Goal: Complete application form

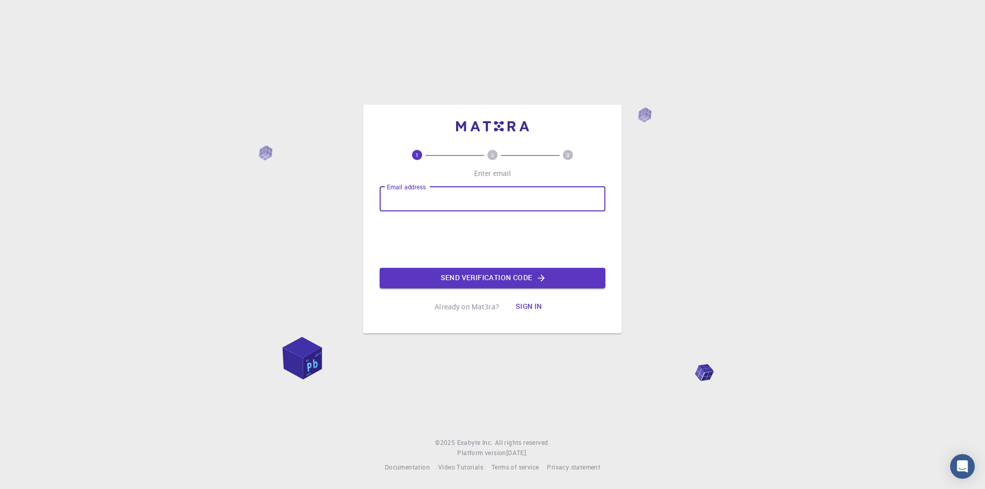
click at [509, 191] on input "Email address" at bounding box center [493, 199] width 226 height 25
paste input "[EMAIL_ADDRESS][DOMAIN_NAME]"
type input "[EMAIL_ADDRESS][DOMAIN_NAME]"
click at [510, 275] on button "Send verification code" at bounding box center [493, 278] width 226 height 21
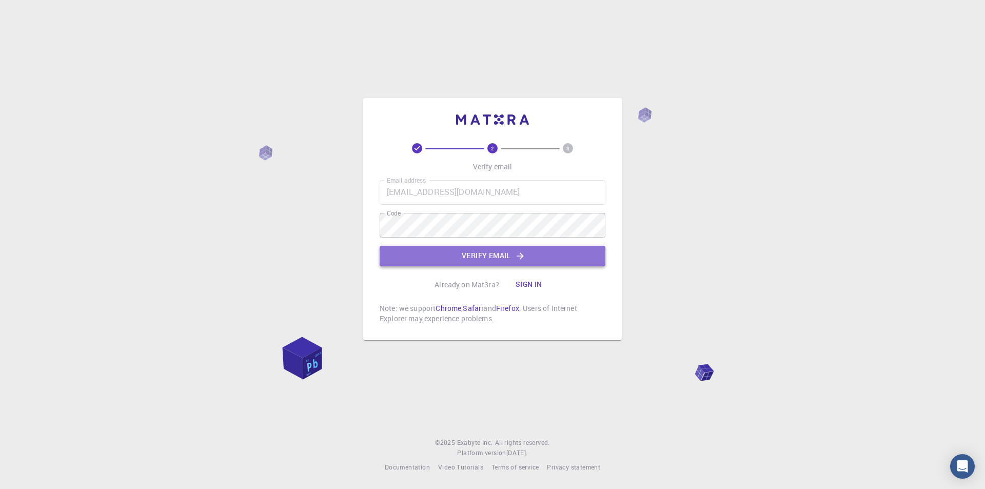
click at [494, 253] on button "Verify email" at bounding box center [493, 256] width 226 height 21
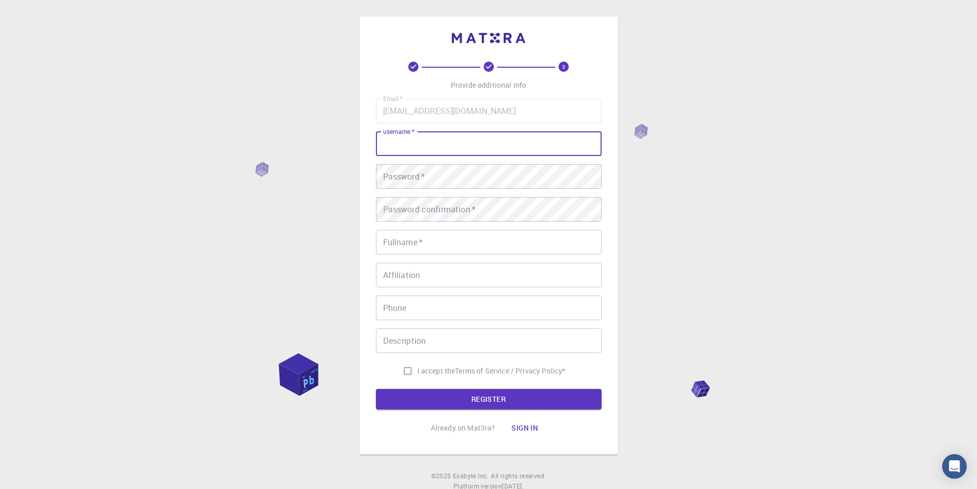
click at [436, 141] on input "username   *" at bounding box center [489, 143] width 226 height 25
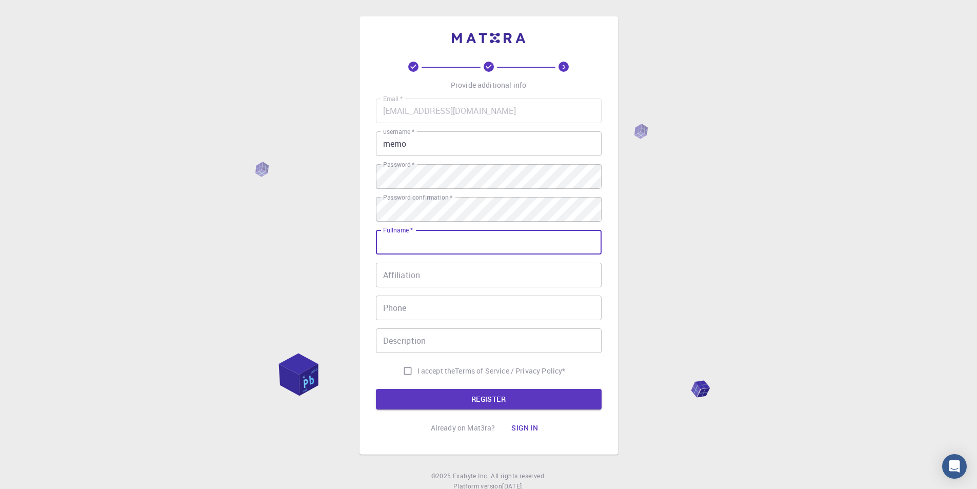
click at [441, 138] on input "memo" at bounding box center [489, 143] width 226 height 25
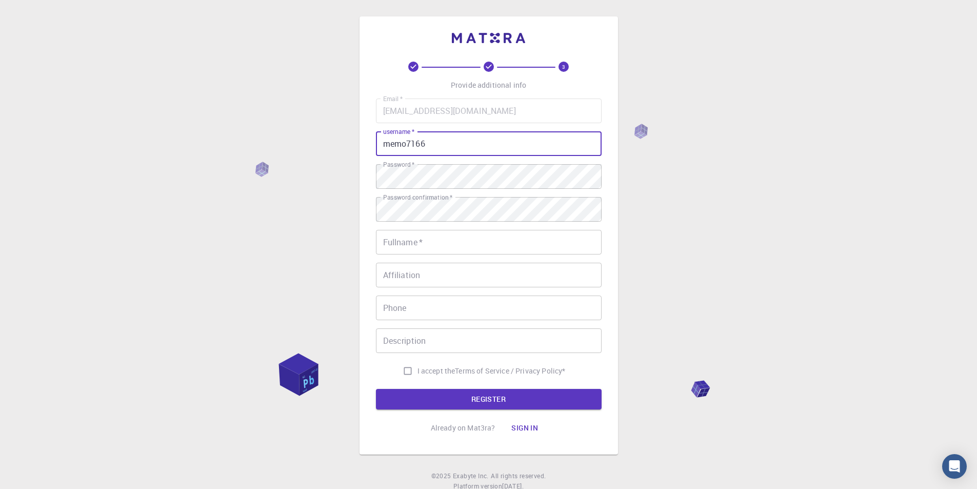
type input "memo7166"
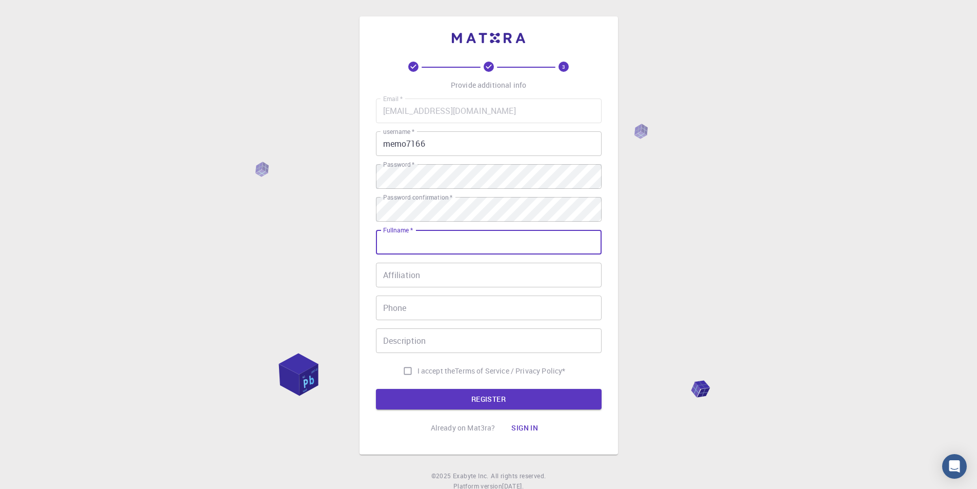
click at [425, 240] on input "Fullname   *" at bounding box center [489, 242] width 226 height 25
type input "memo memoo"
click at [406, 373] on input "I accept the Terms of Service / Privacy Policy *" at bounding box center [407, 370] width 19 height 19
checkbox input "true"
click at [466, 404] on button "REGISTER" at bounding box center [489, 399] width 226 height 21
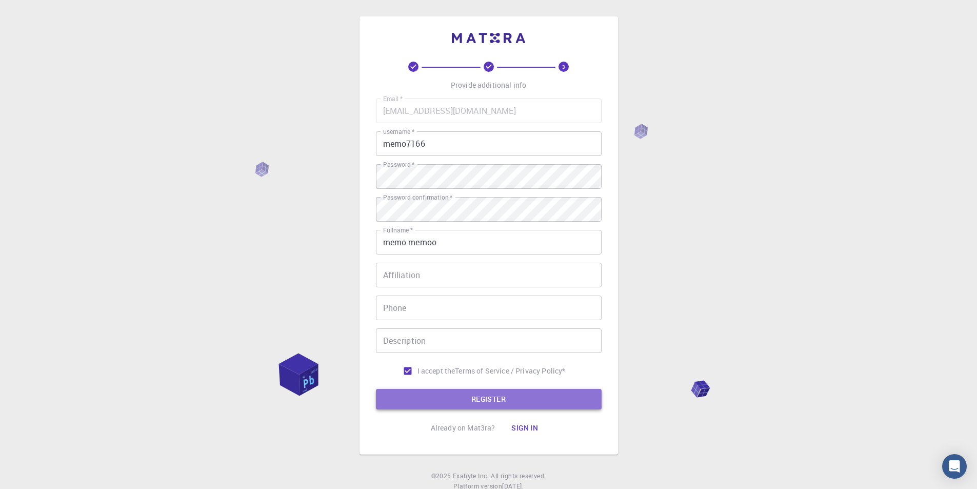
click at [491, 401] on button "REGISTER" at bounding box center [489, 399] width 226 height 21
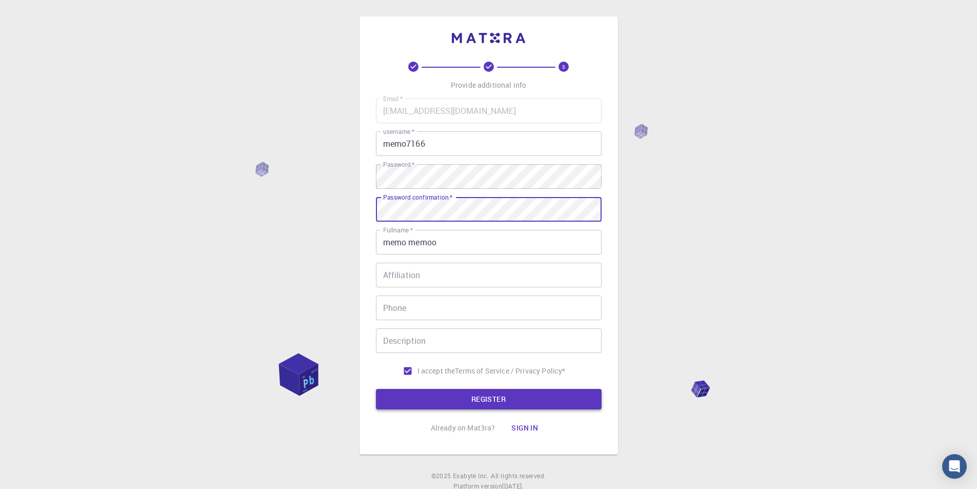
click at [465, 400] on button "REGISTER" at bounding box center [489, 399] width 226 height 21
click at [505, 397] on button "REGISTER" at bounding box center [489, 399] width 226 height 21
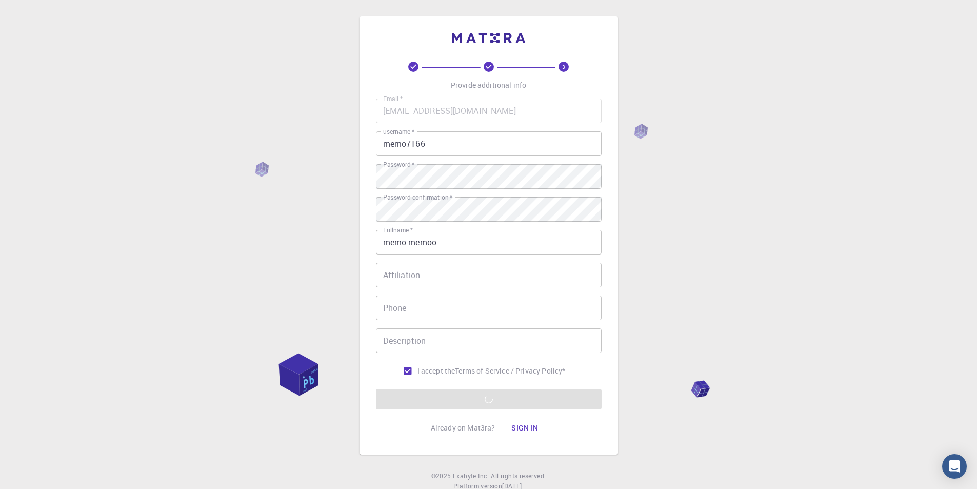
click at [693, 395] on div "3 Provide additional info Email   * [EMAIL_ADDRESS][DOMAIN_NAME] Email   * user…" at bounding box center [488, 261] width 977 height 522
click at [475, 400] on form "Email   * [EMAIL_ADDRESS][DOMAIN_NAME] Email   * username   * memo7166 username…" at bounding box center [489, 253] width 226 height 311
click at [287, 429] on div "3 Provide additional info Email   * [EMAIL_ADDRESS][DOMAIN_NAME] Email   * user…" at bounding box center [488, 261] width 977 height 522
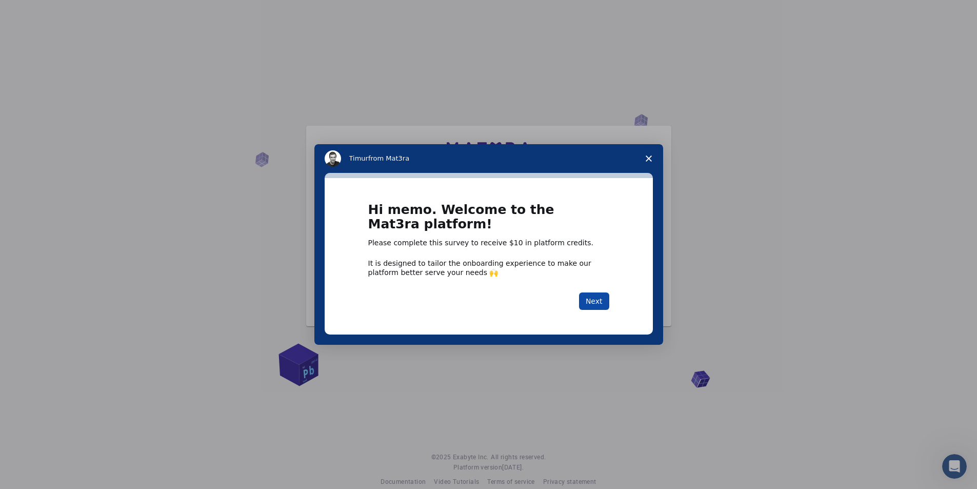
click at [599, 301] on button "Next" at bounding box center [594, 300] width 30 height 17
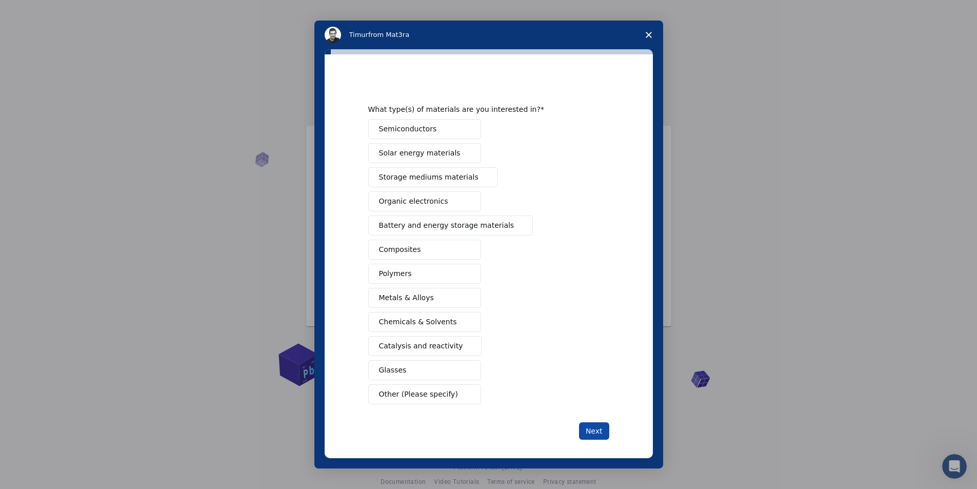
click at [598, 432] on button "Next" at bounding box center [594, 430] width 30 height 17
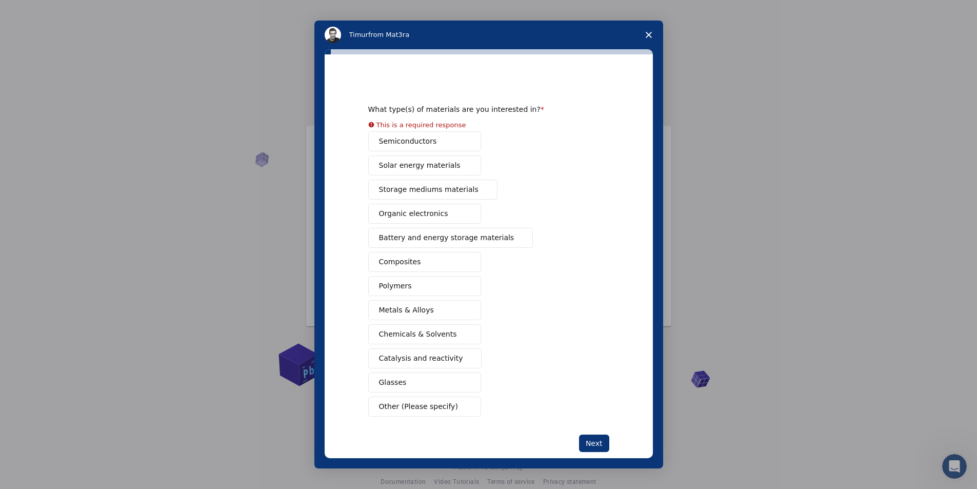
click at [421, 403] on button "Other (Please specify)" at bounding box center [424, 406] width 113 height 20
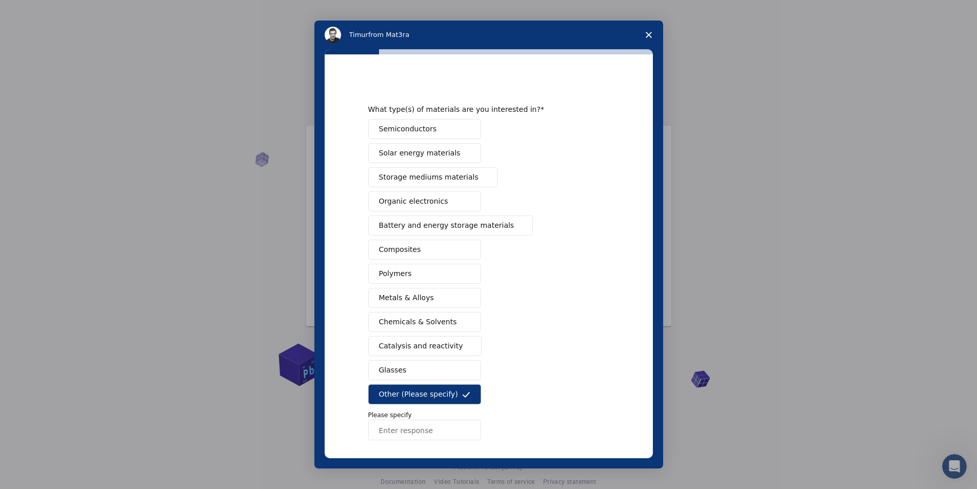
click at [423, 430] on input "Enter response" at bounding box center [424, 430] width 113 height 21
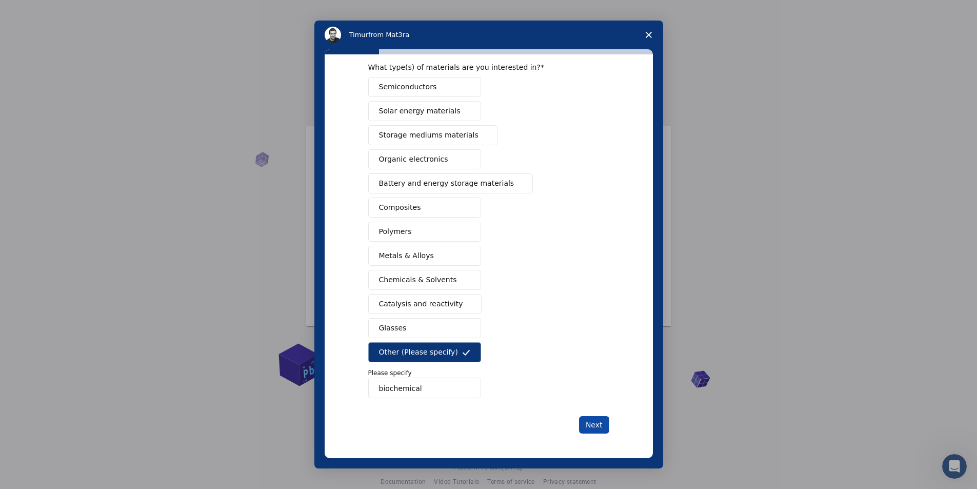
type input "biochemical"
drag, startPoint x: 596, startPoint y: 423, endPoint x: 616, endPoint y: 423, distance: 20.5
click at [593, 423] on button "Next" at bounding box center [594, 424] width 30 height 17
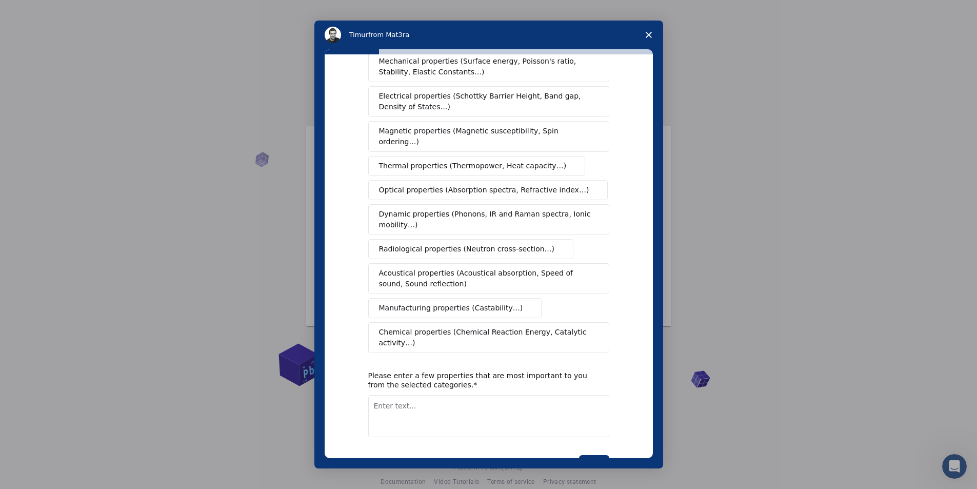
scroll to position [0, 0]
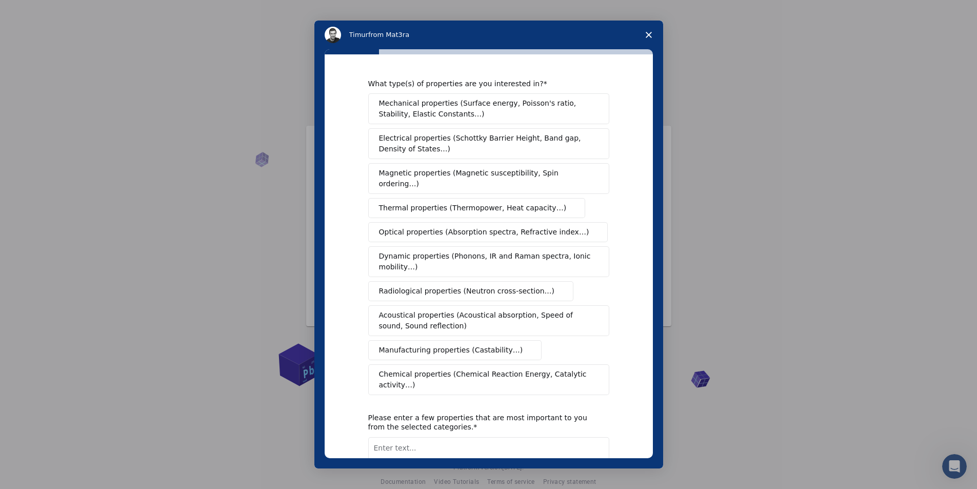
click at [487, 107] on span "Mechanical properties (Surface energy, Poisson's ratio, Stability, Elastic Cons…" at bounding box center [486, 109] width 214 height 22
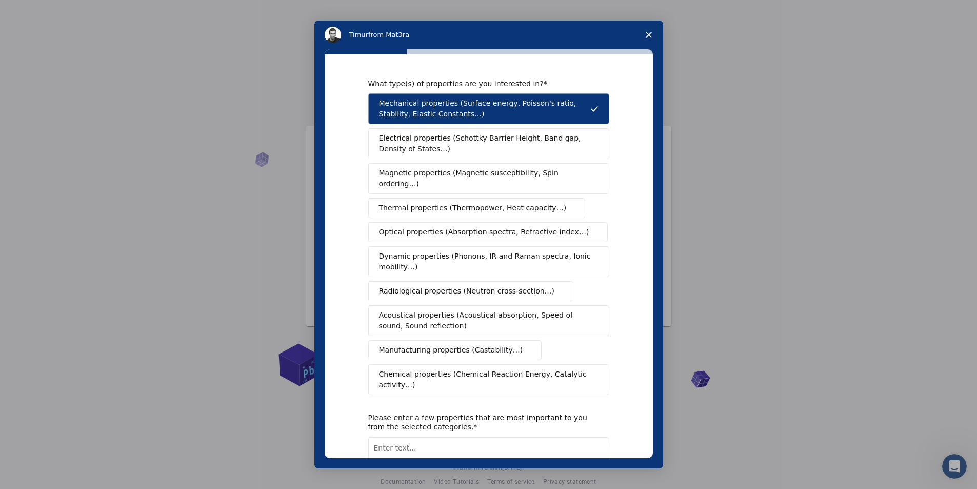
click at [475, 369] on span "Chemical properties (Chemical Reaction Energy, Catalytic activity…)" at bounding box center [485, 380] width 212 height 22
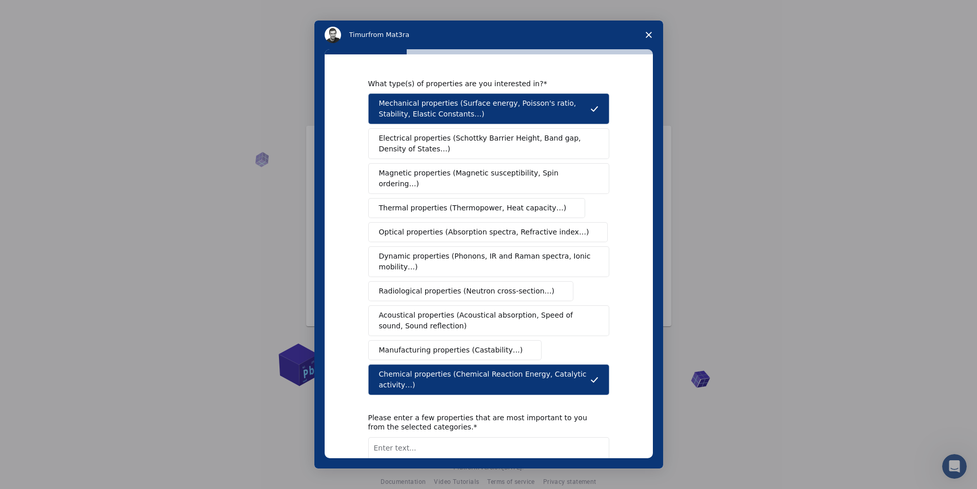
click at [497, 256] on span "Dynamic properties (Phonons, IR and Raman spectra, Ionic mobility…)" at bounding box center [485, 262] width 213 height 22
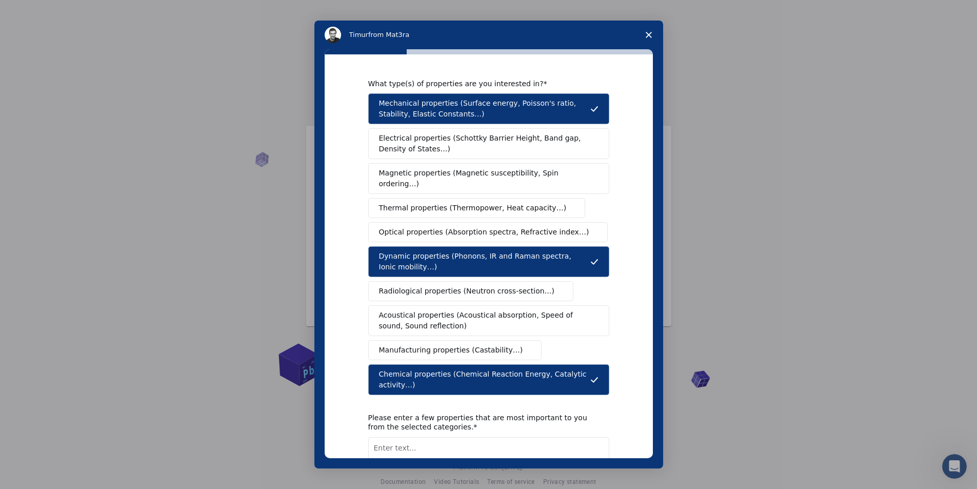
scroll to position [59, 0]
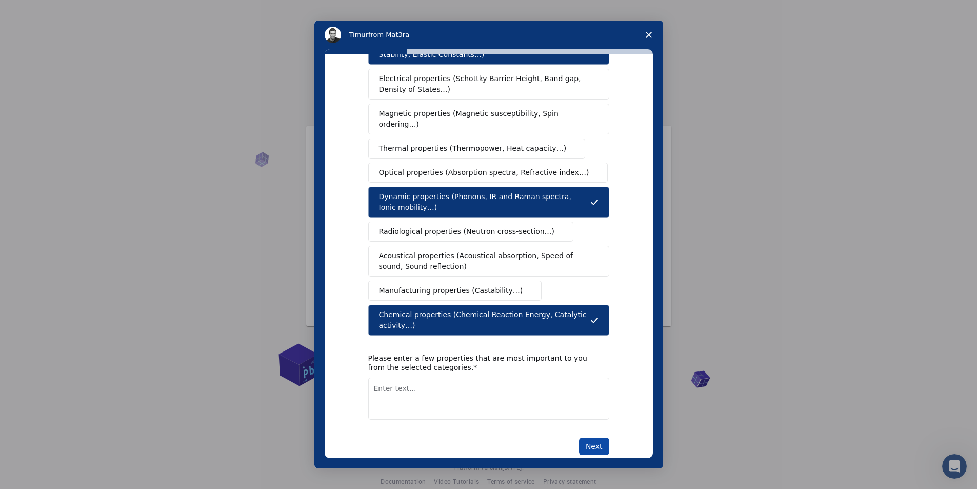
click at [600, 437] on button "Next" at bounding box center [594, 445] width 30 height 17
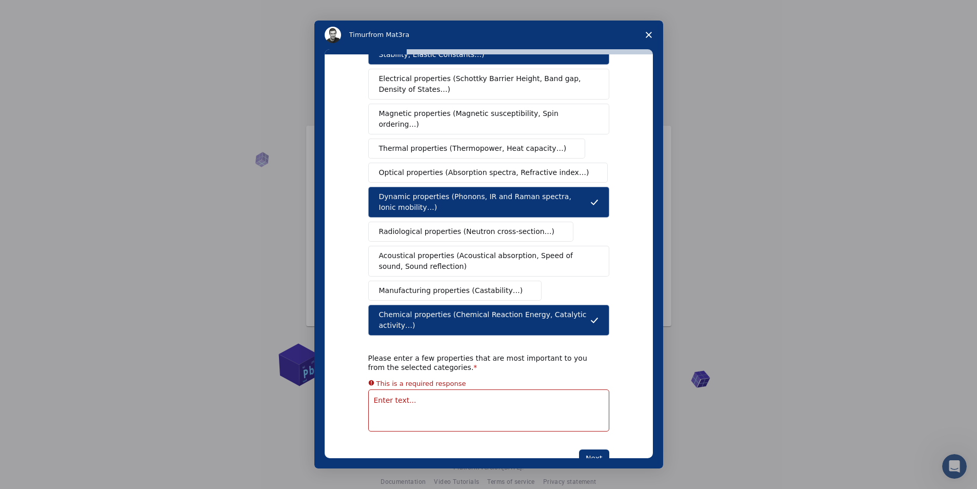
click at [515, 389] on textarea "Enter text..." at bounding box center [488, 410] width 241 height 42
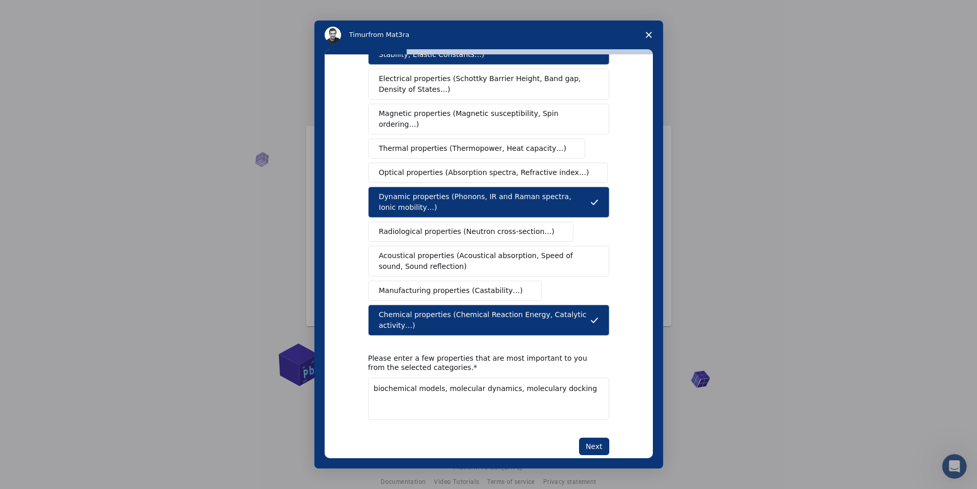
click at [532, 377] on textarea "biochemical models, molecular dynamics, moleculary docking" at bounding box center [488, 398] width 241 height 42
type textarea "biochemical models, molecular dynamics, molecular docking"
click at [595, 437] on button "Next" at bounding box center [594, 445] width 30 height 17
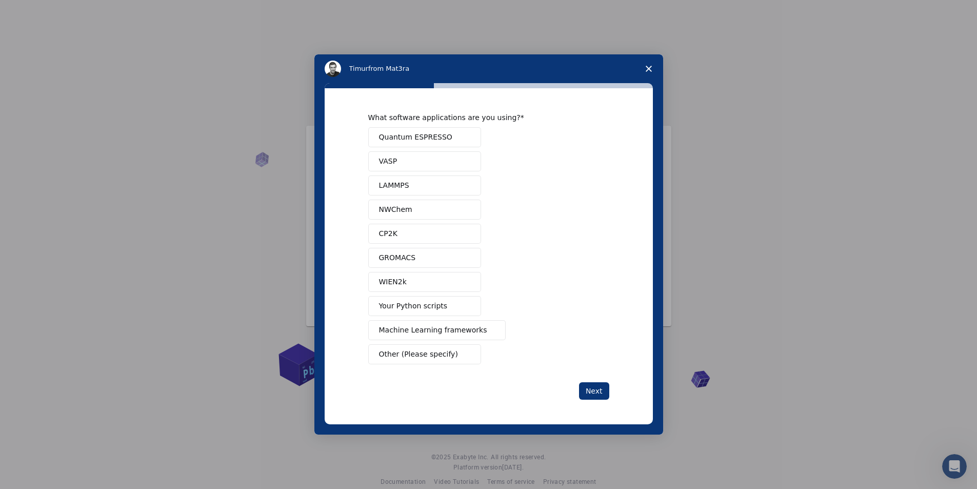
click at [409, 136] on span "Quantum ESPRESSO" at bounding box center [415, 137] width 73 height 11
drag, startPoint x: 406, startPoint y: 157, endPoint x: 408, endPoint y: 174, distance: 17.1
click at [405, 157] on button "VASP" at bounding box center [424, 161] width 113 height 20
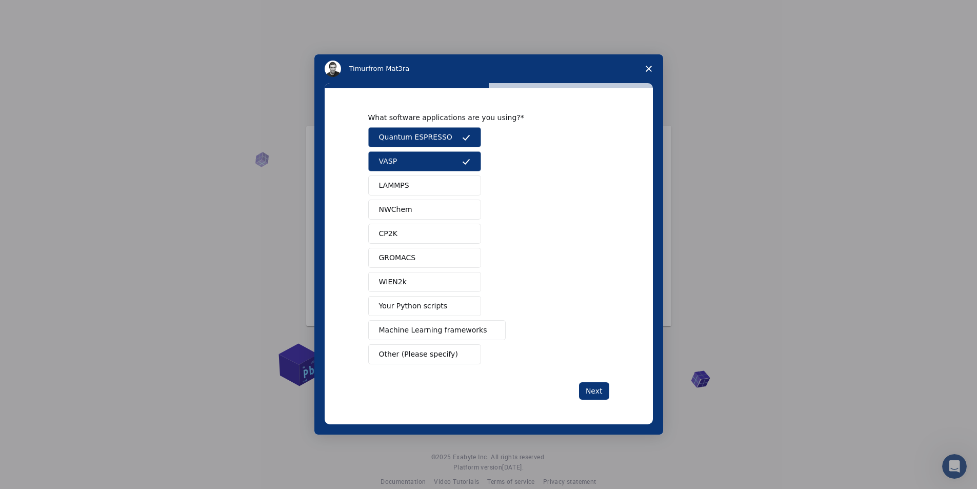
click at [408, 180] on button "LAMMPS" at bounding box center [424, 185] width 113 height 20
drag, startPoint x: 413, startPoint y: 196, endPoint x: 416, endPoint y: 205, distance: 9.2
click at [413, 196] on div "Quantum ESPRESSO VASP LAMMPS NWChem CP2K GROMACS WIEN2k Your Python scripts Mac…" at bounding box center [488, 245] width 241 height 237
click at [416, 211] on button "NWChem" at bounding box center [424, 210] width 113 height 20
click at [407, 235] on button "CP2K" at bounding box center [424, 234] width 113 height 20
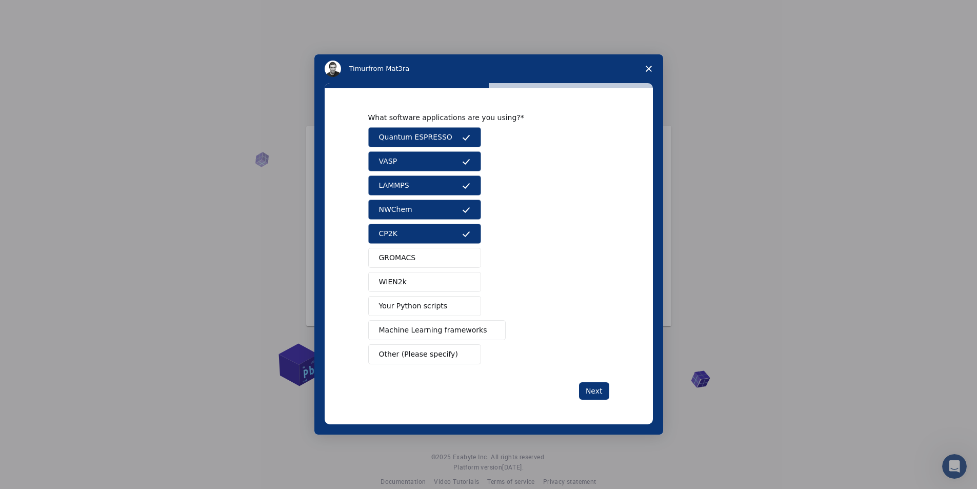
click at [407, 264] on button "GROMACS" at bounding box center [424, 258] width 113 height 20
click at [442, 133] on span "Quantum ESPRESSO" at bounding box center [415, 137] width 73 height 11
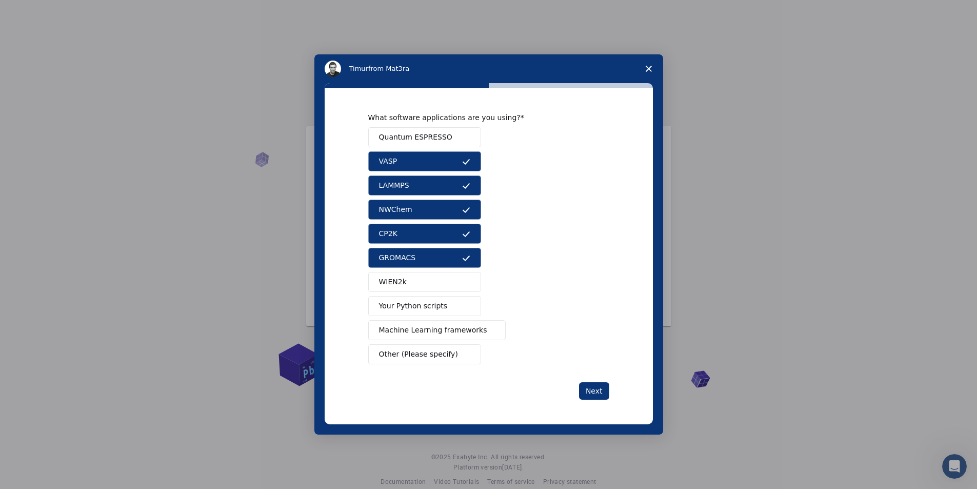
drag, startPoint x: 445, startPoint y: 156, endPoint x: 451, endPoint y: 196, distance: 40.0
click at [445, 157] on button "VASP" at bounding box center [424, 161] width 113 height 20
click at [450, 185] on button "LAMMPS" at bounding box center [424, 185] width 113 height 20
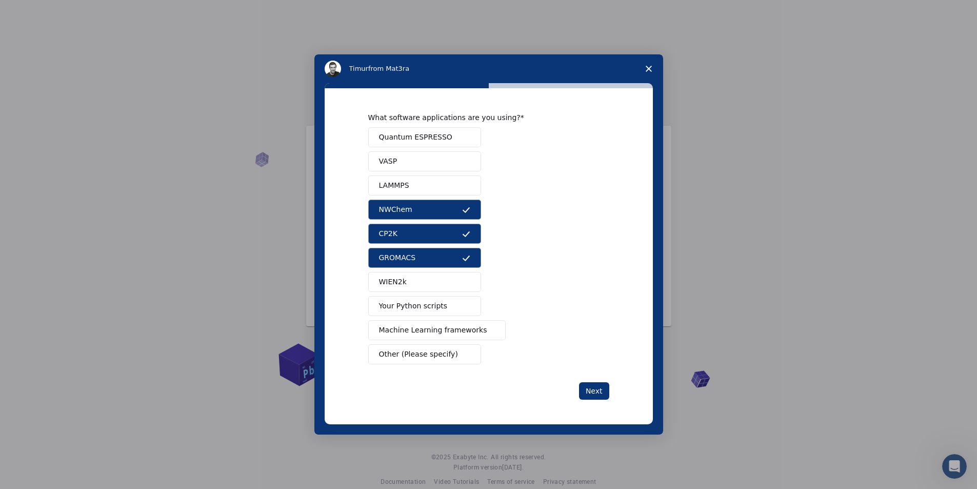
click at [453, 213] on button "NWChem" at bounding box center [424, 210] width 113 height 20
click at [451, 230] on button "CP2K" at bounding box center [424, 234] width 113 height 20
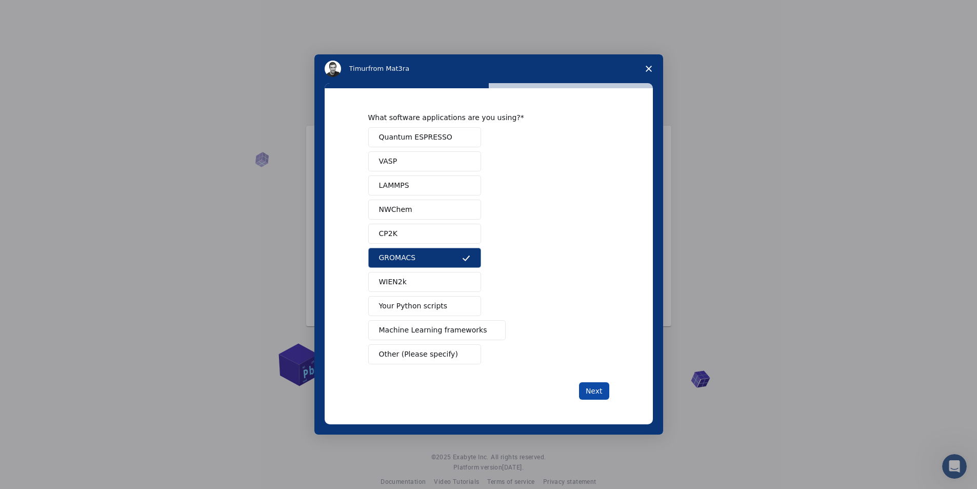
click at [592, 395] on button "Next" at bounding box center [594, 390] width 30 height 17
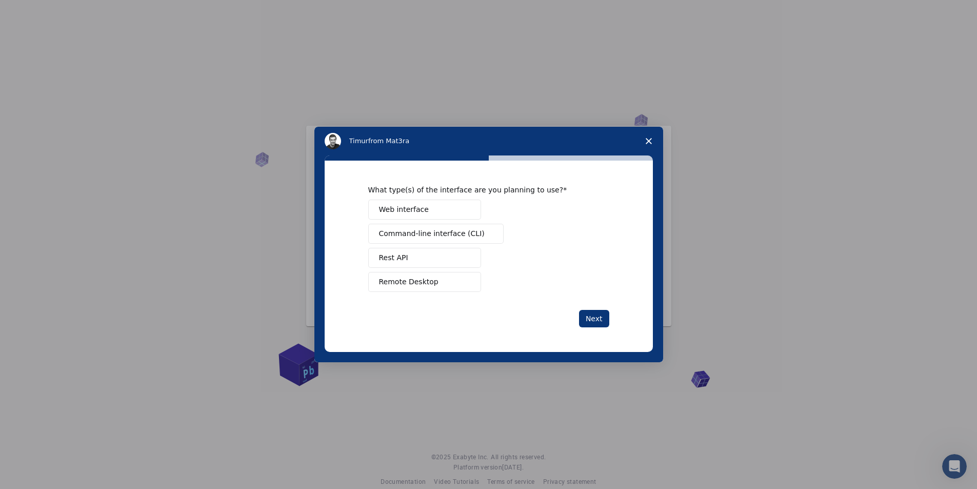
click at [418, 207] on span "Web interface" at bounding box center [404, 209] width 50 height 11
click at [592, 319] on button "Next" at bounding box center [594, 318] width 30 height 17
click at [423, 207] on span "Manage a team" at bounding box center [407, 209] width 56 height 11
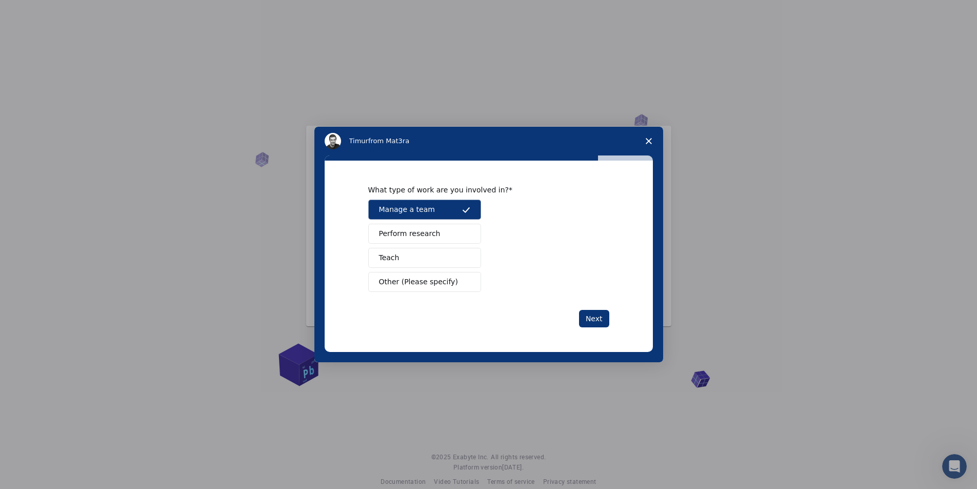
click at [430, 232] on span "Perform research" at bounding box center [410, 233] width 62 height 11
click at [455, 204] on button "Manage a team" at bounding box center [424, 210] width 113 height 20
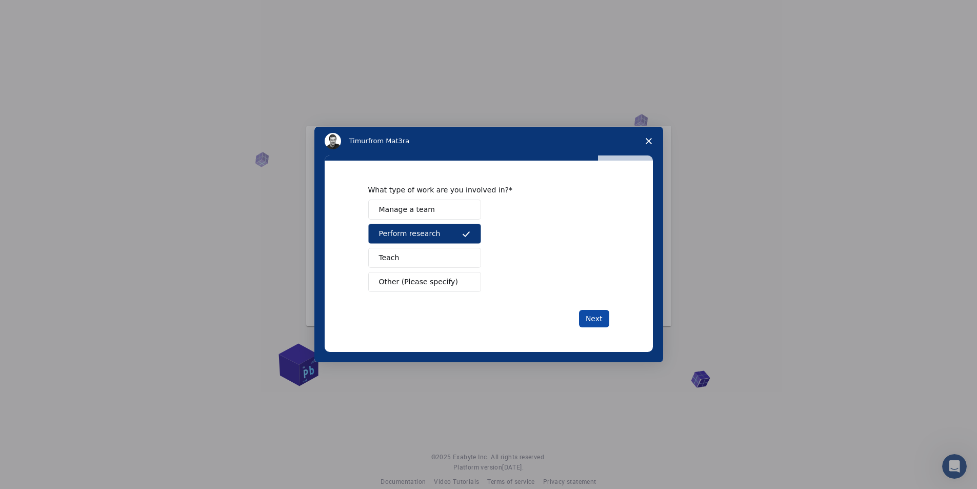
click at [594, 319] on button "Next" at bounding box center [594, 318] width 30 height 17
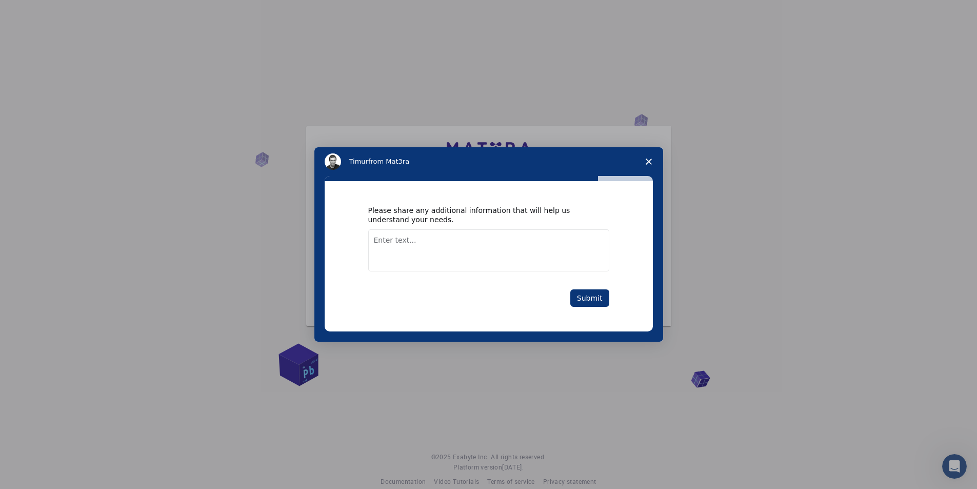
click at [433, 246] on textarea "Enter text..." at bounding box center [488, 250] width 241 height 42
click at [589, 291] on button "Submit" at bounding box center [589, 297] width 39 height 17
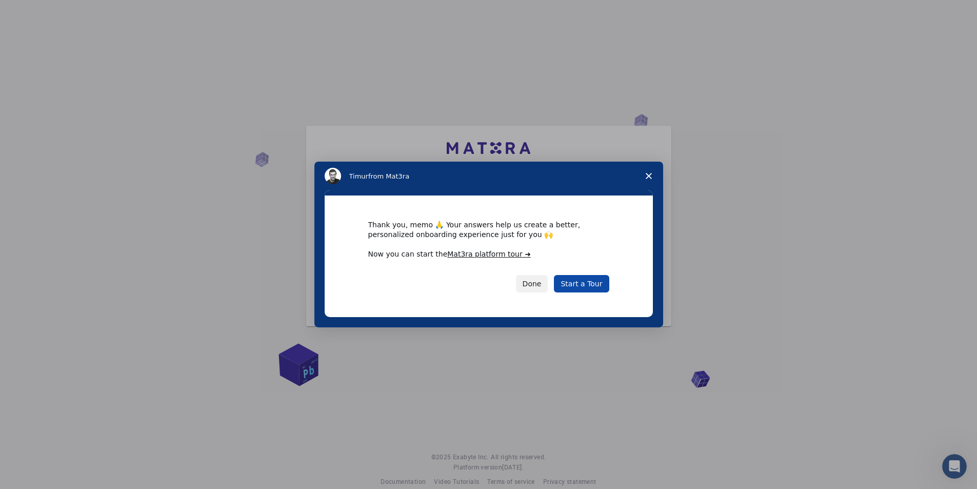
click at [589, 281] on link "Start a Tour" at bounding box center [581, 283] width 55 height 17
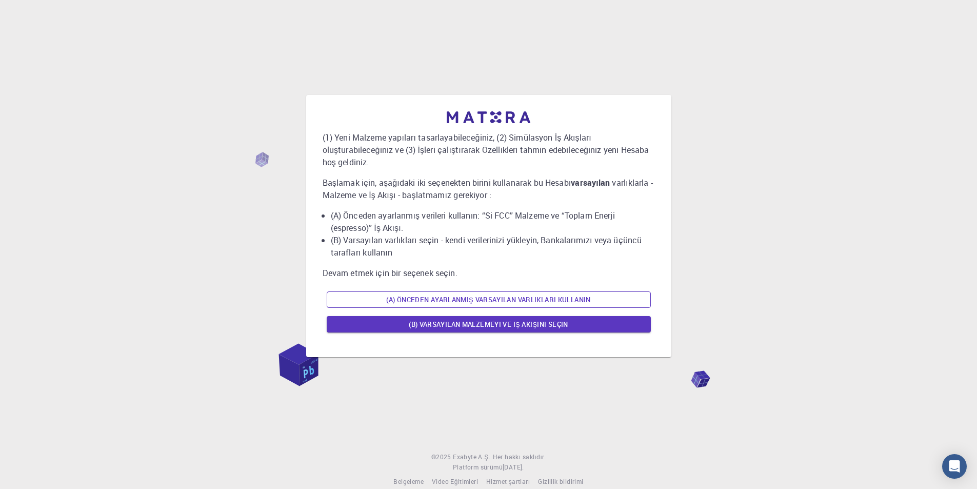
click at [511, 295] on font "(A) Önceden ayarlanmış varsayılan varlıkları kullanın" at bounding box center [488, 299] width 204 height 9
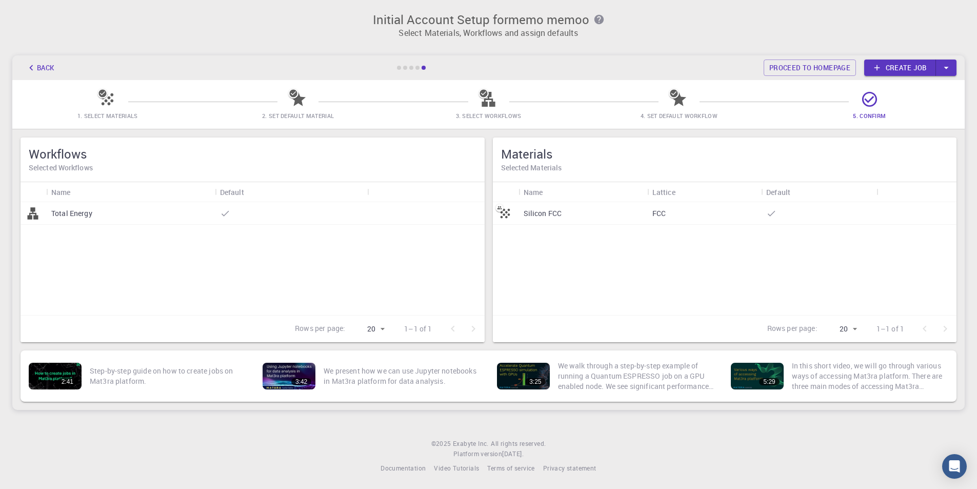
drag, startPoint x: 858, startPoint y: 0, endPoint x: 963, endPoint y: 253, distance: 274.3
click at [963, 253] on div "Workflows Selected Workflows Name Default Total Energy Rows [PERSON_NAME]: 20 2…" at bounding box center [488, 239] width 961 height 229
click at [575, 213] on div "Silicon FCC" at bounding box center [583, 213] width 129 height 23
